Goal: Download file/media

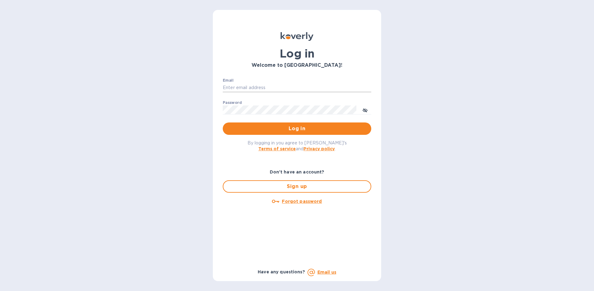
click at [287, 83] on input "Email" at bounding box center [297, 87] width 149 height 9
type input "[EMAIL_ADDRESS][DOMAIN_NAME]"
click at [305, 125] on span "Log in" at bounding box center [297, 128] width 139 height 7
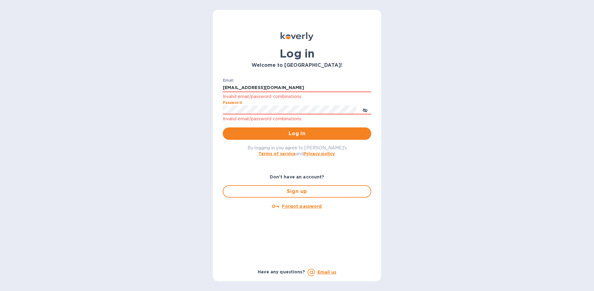
click at [223, 127] on button "Log in" at bounding box center [297, 133] width 149 height 12
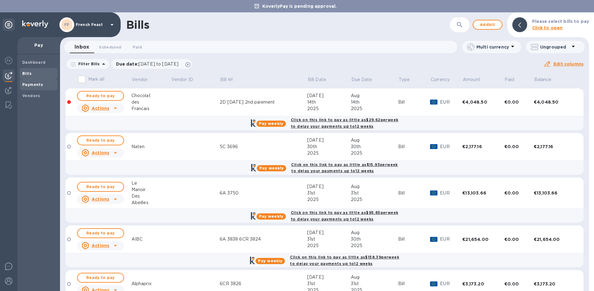
click at [35, 88] on div "Payments" at bounding box center [39, 84] width 38 height 11
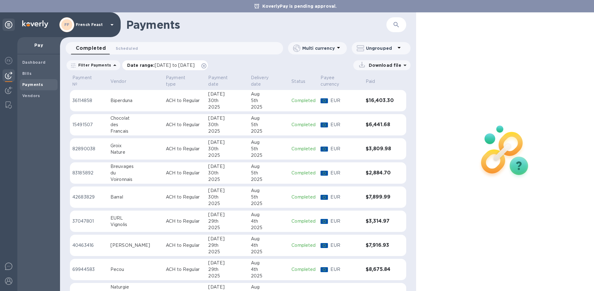
click at [139, 68] on p "Date range : [DATE] to [DATE]" at bounding box center [162, 65] width 71 height 6
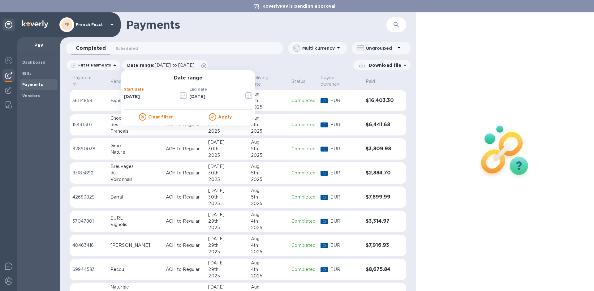
click at [151, 94] on input "[DATE]" at bounding box center [149, 96] width 50 height 9
type input "0_/__/____"
type input "[DATE]__"
click at [218, 117] on u "Apply" at bounding box center [225, 116] width 14 height 5
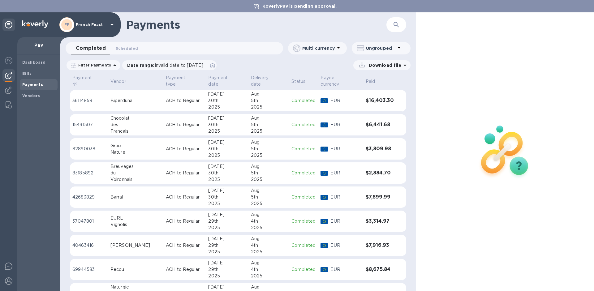
click at [398, 67] on p "Download file" at bounding box center [383, 65] width 35 height 6
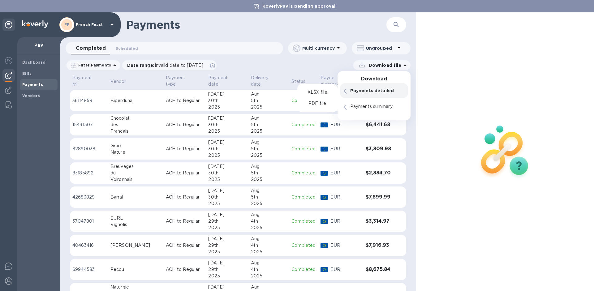
click at [390, 93] on p "Payments detailed" at bounding box center [377, 91] width 54 height 6
click at [317, 91] on p "XLSX file" at bounding box center [317, 92] width 21 height 6
click at [327, 92] on p "XLSX file" at bounding box center [317, 92] width 21 height 6
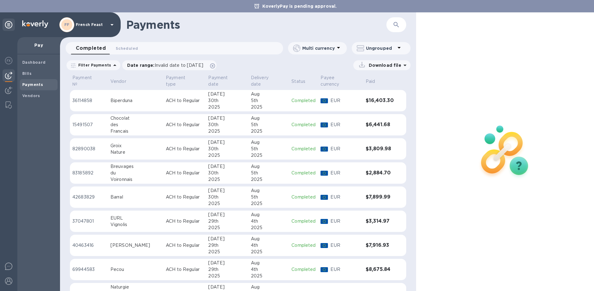
click at [396, 67] on p "Download file" at bounding box center [383, 65] width 35 height 6
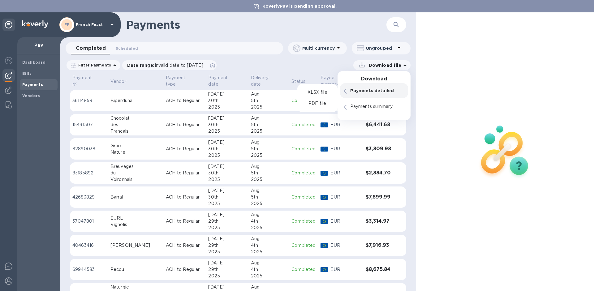
click at [356, 92] on p "Payments detailed" at bounding box center [377, 91] width 54 height 6
click at [352, 93] on p "Payments detailed" at bounding box center [377, 91] width 54 height 6
click at [314, 93] on p "XLSX file" at bounding box center [317, 92] width 21 height 6
click at [323, 101] on p "PDF file" at bounding box center [317, 104] width 18 height 6
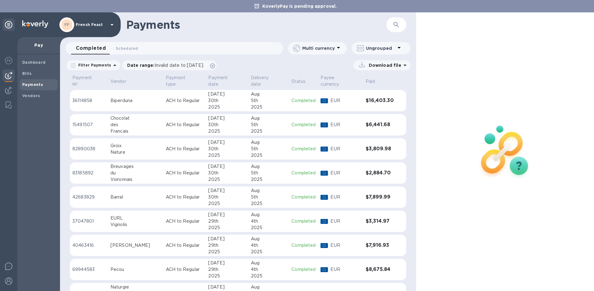
click at [287, 68] on div "Download file" at bounding box center [315, 65] width 191 height 10
click at [174, 63] on span "Invalid date to [DATE]" at bounding box center [179, 65] width 49 height 5
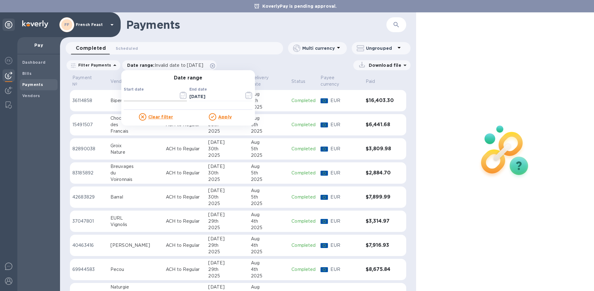
click at [136, 96] on input "text" at bounding box center [149, 96] width 50 height 9
type input "[DATE]"
click at [223, 121] on div "Date range Start date [DATE] ​ End date [DATE] ​ Clear filter Apply" at bounding box center [188, 97] width 134 height 55
click at [222, 119] on u "Apply" at bounding box center [225, 116] width 14 height 5
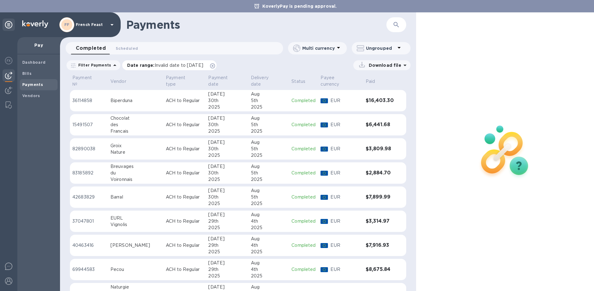
click at [175, 63] on span "Invalid date to [DATE]" at bounding box center [179, 65] width 49 height 5
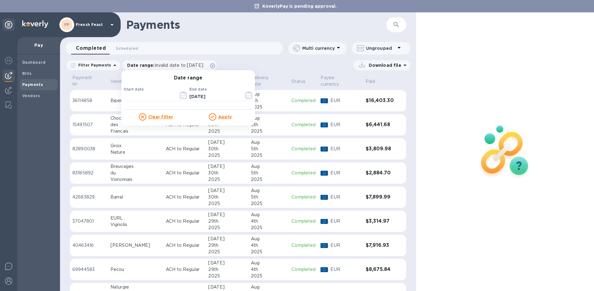
click at [160, 104] on p "​" at bounding box center [155, 105] width 63 height 7
click at [156, 100] on input "text" at bounding box center [149, 96] width 50 height 9
type input "[DATE]"
click at [219, 117] on u "Apply" at bounding box center [225, 116] width 14 height 5
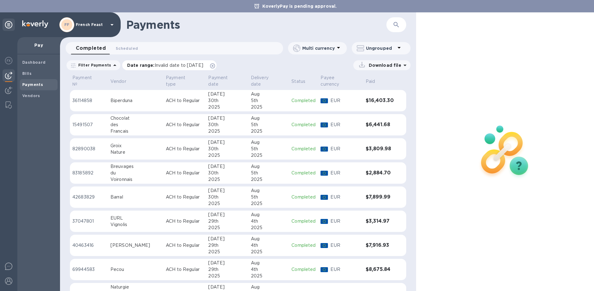
click at [170, 67] on span "Invalid date to [DATE]" at bounding box center [179, 65] width 49 height 5
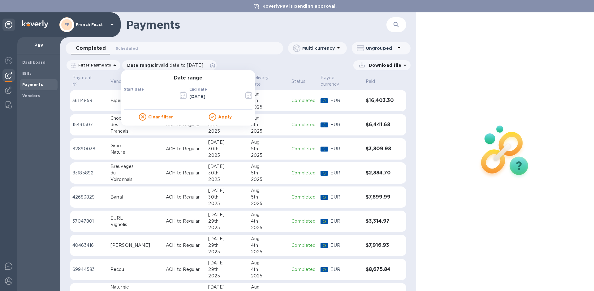
click at [141, 99] on input "text" at bounding box center [149, 96] width 50 height 9
type input "[DATE]"
click at [220, 115] on u "Apply" at bounding box center [225, 116] width 14 height 5
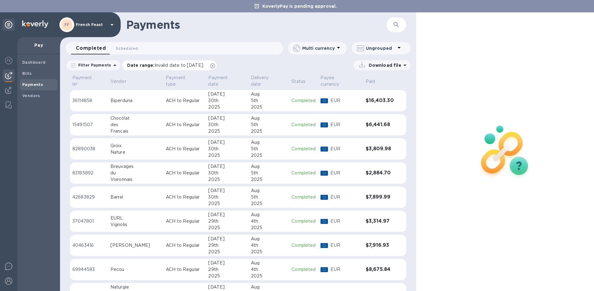
click at [155, 66] on span "Invalid date to [DATE]" at bounding box center [179, 65] width 49 height 5
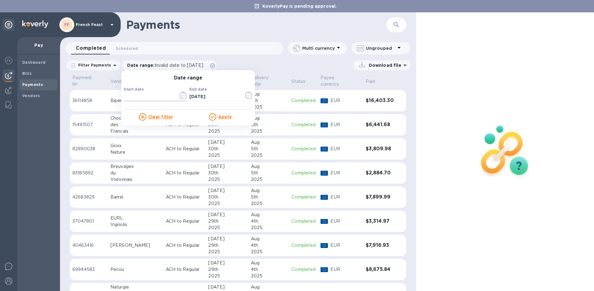
click at [124, 96] on input "text" at bounding box center [149, 96] width 50 height 9
type input "[DATE]"
click at [219, 116] on u "Apply" at bounding box center [225, 116] width 14 height 5
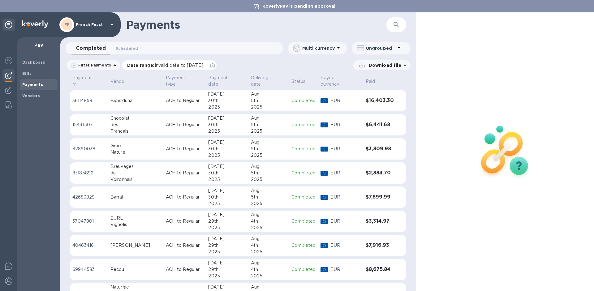
click at [176, 64] on span "Invalid date to [DATE]" at bounding box center [179, 65] width 49 height 5
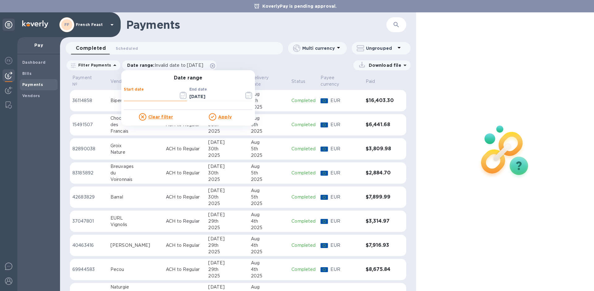
click at [144, 95] on input "text" at bounding box center [149, 96] width 50 height 9
click at [181, 98] on icon "button" at bounding box center [183, 95] width 7 height 7
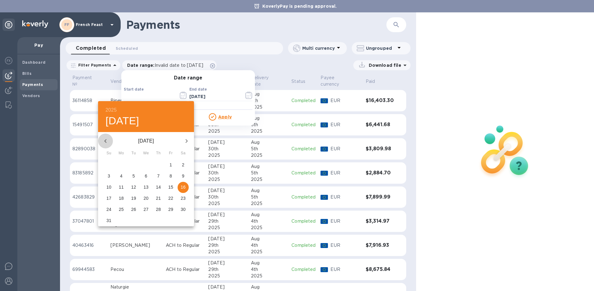
click at [106, 140] on icon "button" at bounding box center [105, 141] width 2 height 4
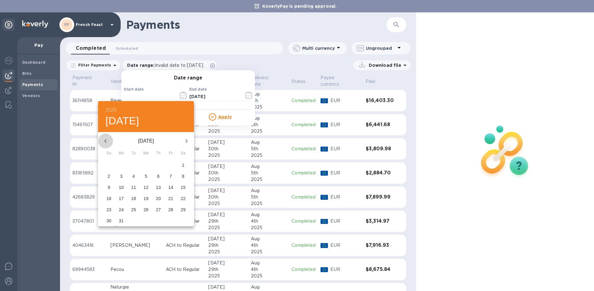
click at [106, 140] on icon "button" at bounding box center [105, 141] width 2 height 4
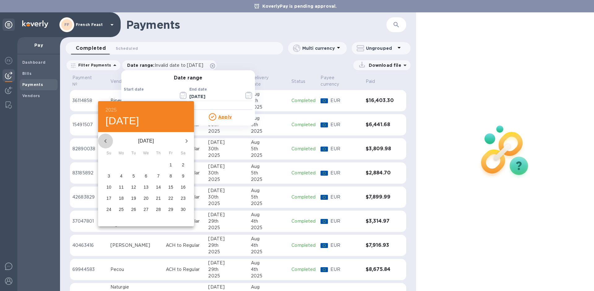
click at [106, 140] on icon "button" at bounding box center [105, 141] width 2 height 4
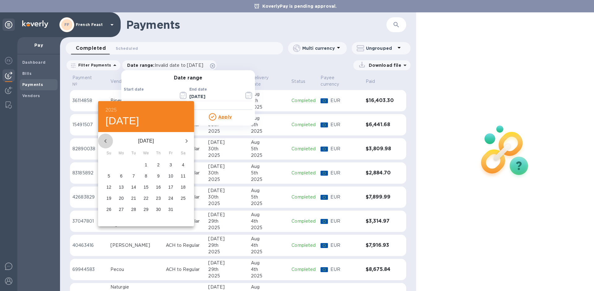
click at [106, 140] on icon "button" at bounding box center [105, 141] width 2 height 4
click at [123, 166] on span "1" at bounding box center [121, 165] width 11 height 6
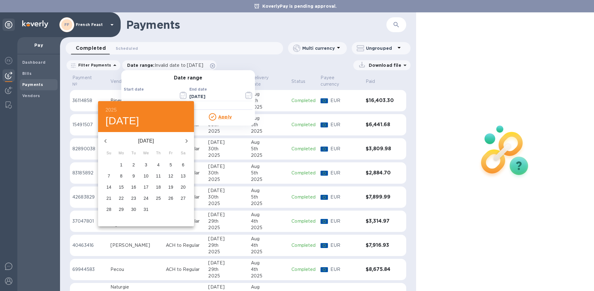
type input "[DATE]"
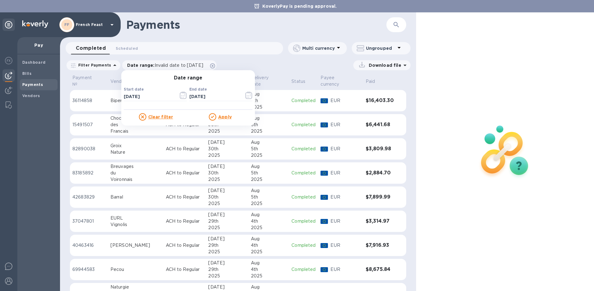
click at [218, 119] on u "Apply" at bounding box center [225, 116] width 14 height 5
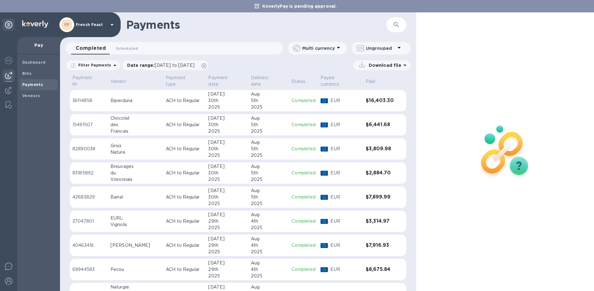
click at [384, 67] on p "Download file" at bounding box center [383, 65] width 35 height 6
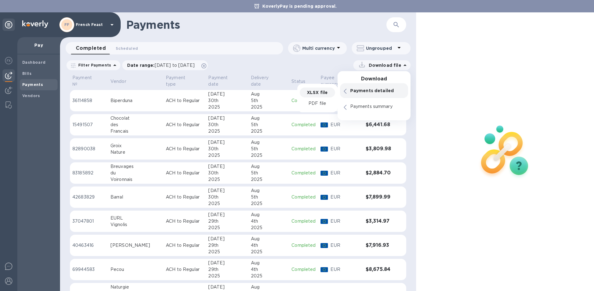
click at [312, 88] on div "XLSX file" at bounding box center [317, 93] width 35 height 10
click at [314, 91] on p "XLSX file" at bounding box center [317, 92] width 21 height 6
click at [315, 101] on p "PDF file" at bounding box center [317, 104] width 18 height 6
